Goal: Task Accomplishment & Management: Manage account settings

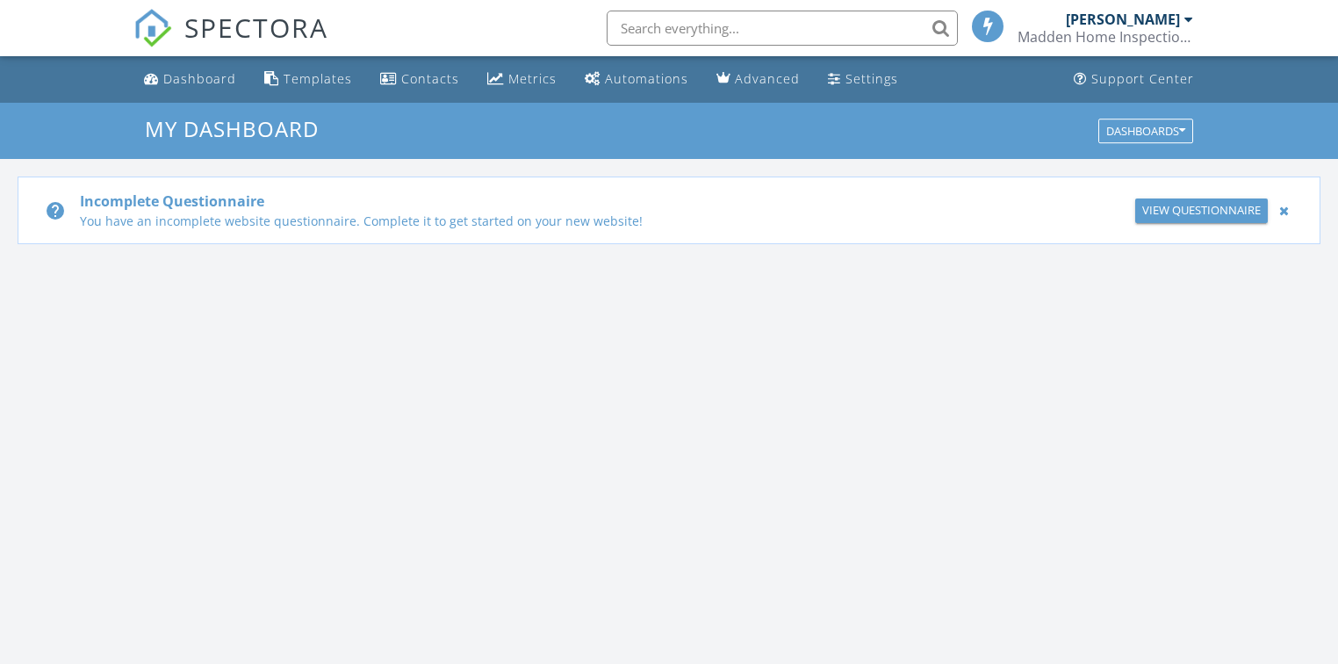
scroll to position [1619, 1360]
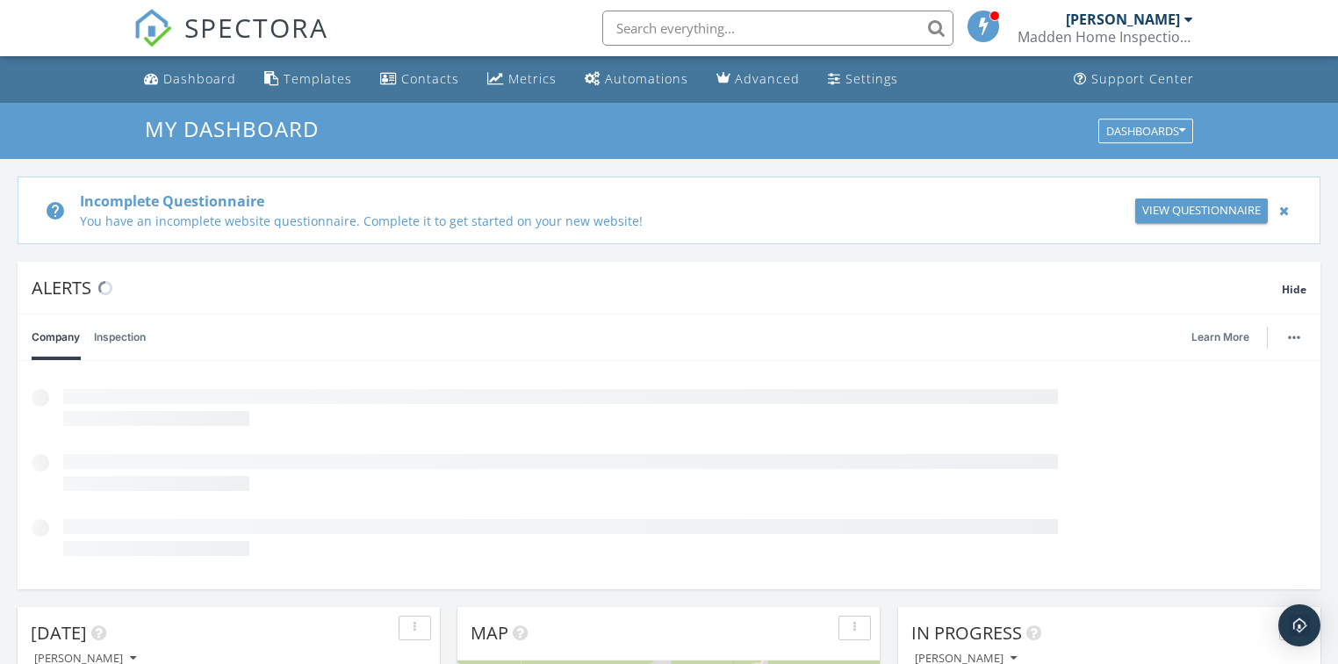
click at [752, 18] on input "text" at bounding box center [777, 28] width 351 height 35
click at [752, 30] on input "text" at bounding box center [777, 28] width 351 height 35
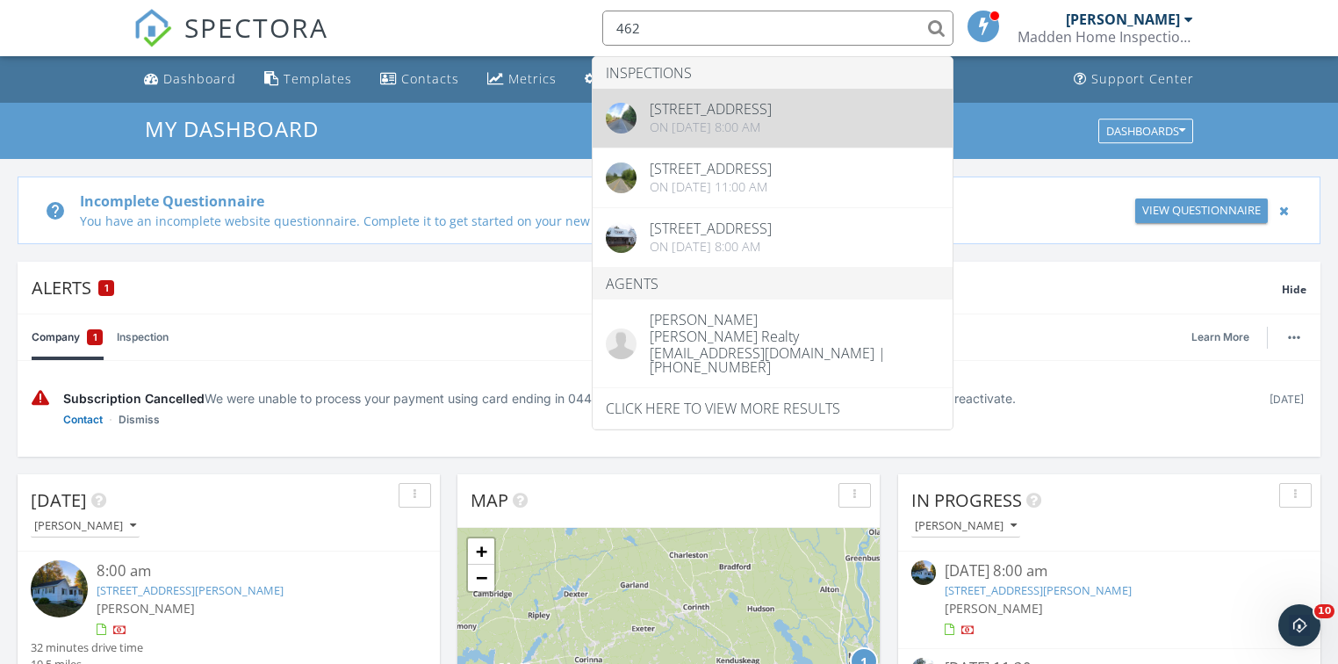
type input "462"
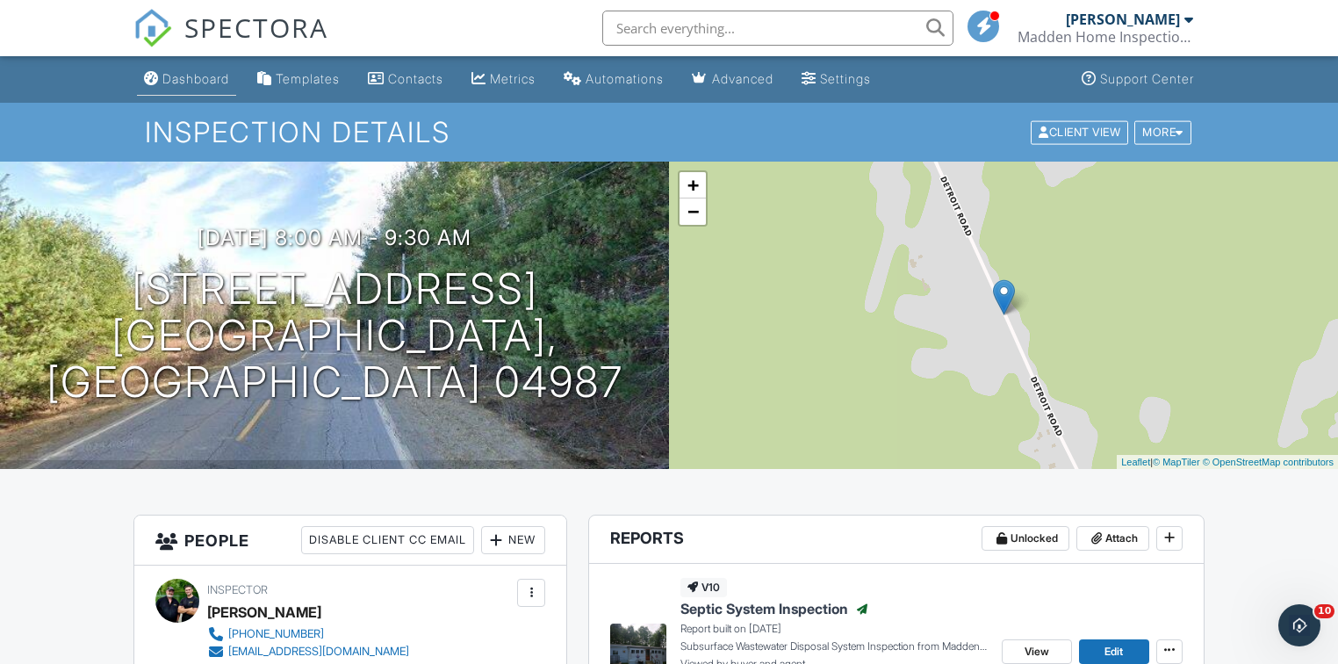
click at [190, 80] on div "Dashboard" at bounding box center [195, 78] width 67 height 15
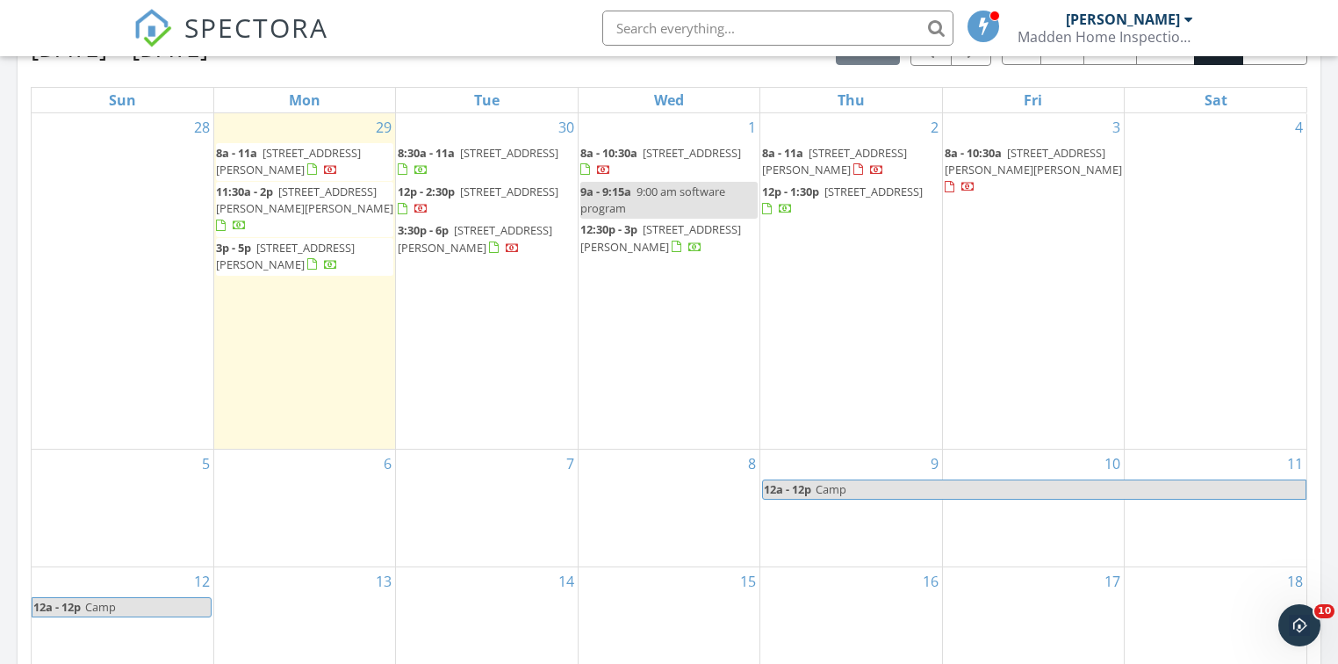
scroll to position [920, 0]
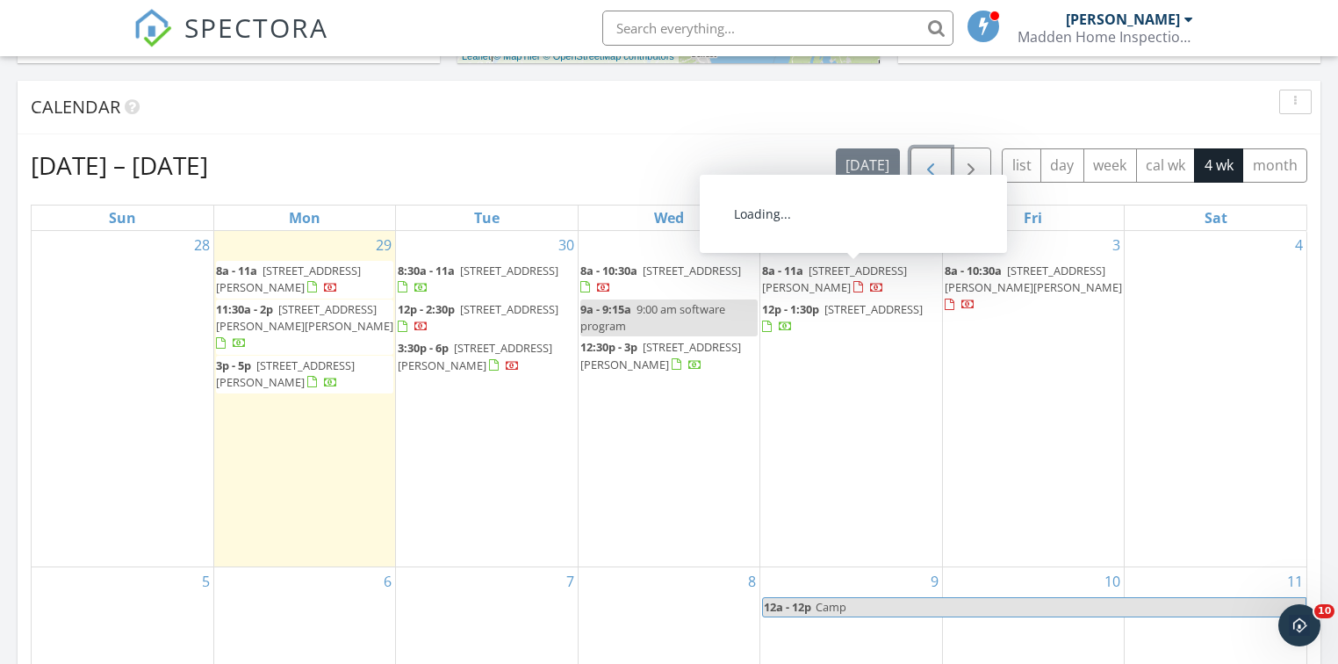
click at [930, 169] on span "button" at bounding box center [930, 165] width 21 height 21
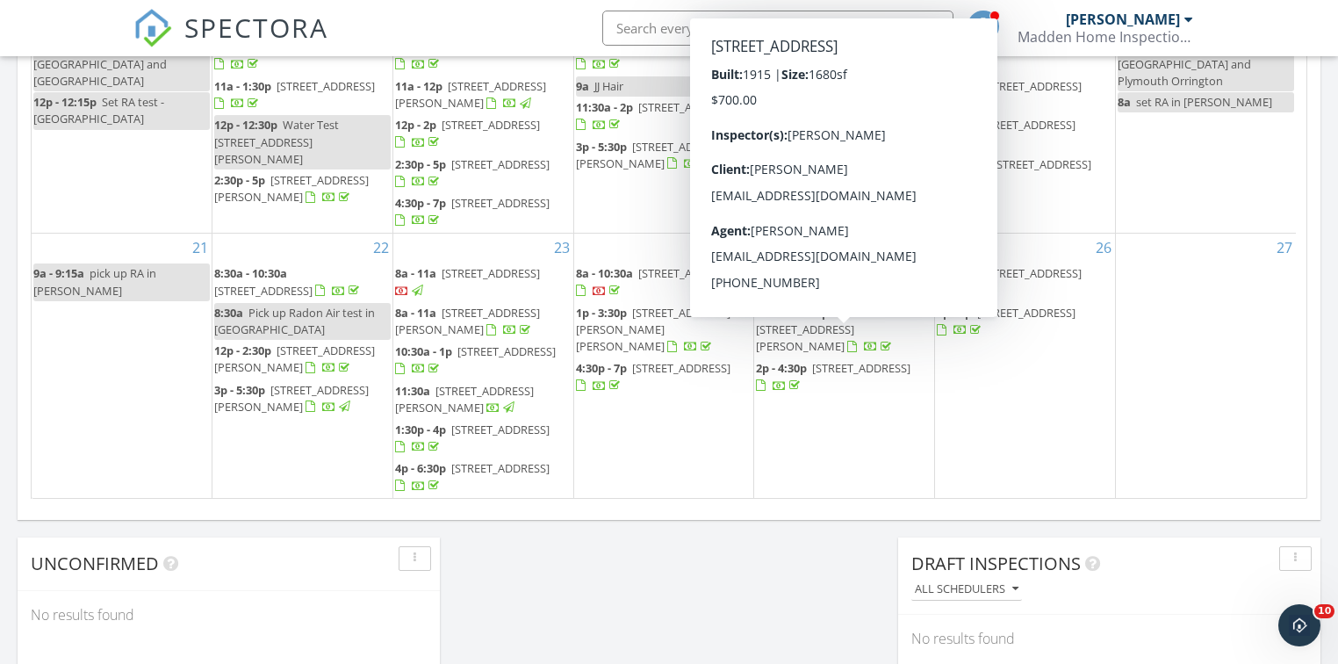
scroll to position [1411, 0]
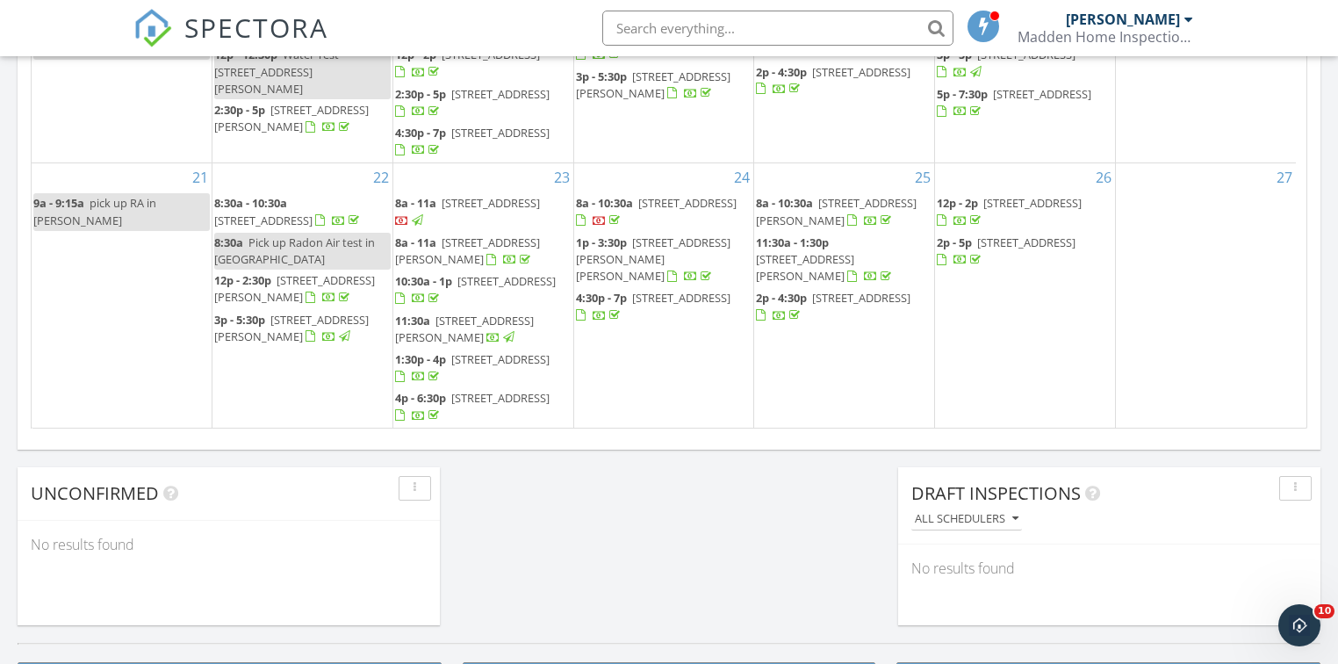
click at [262, 272] on span "12p - 2:30p" at bounding box center [242, 280] width 57 height 16
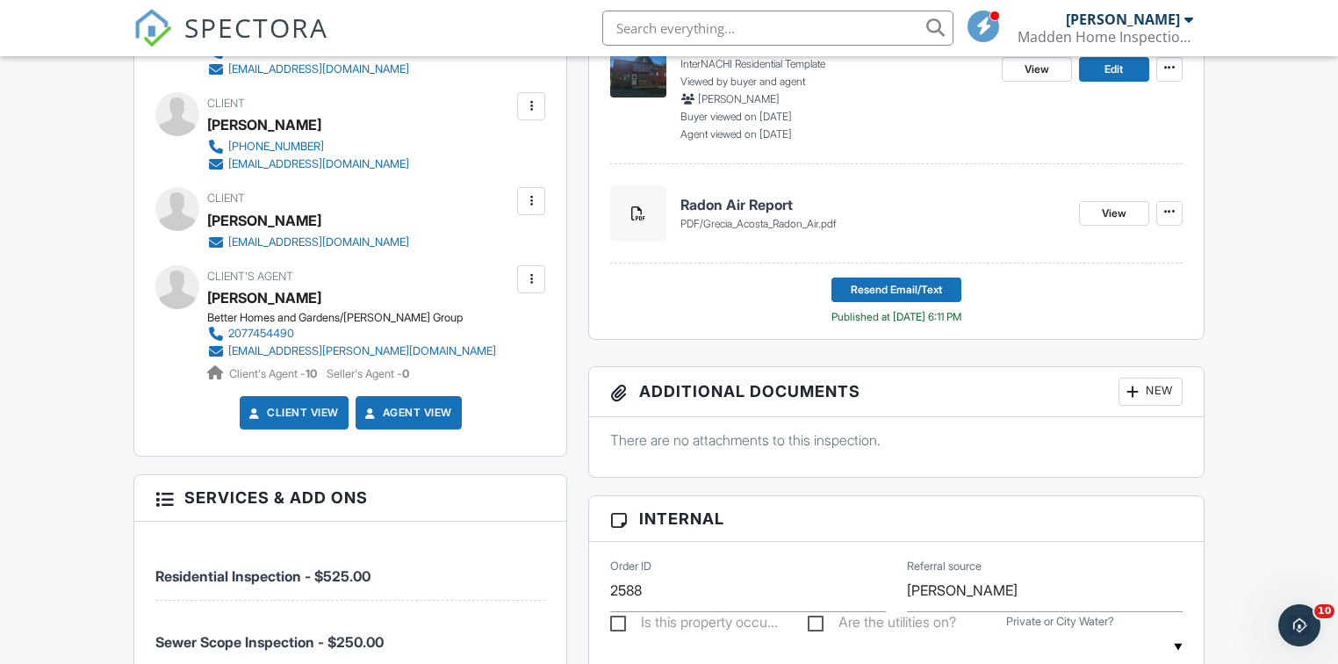
scroll to position [702, 0]
